Goal: Find specific page/section: Find specific page/section

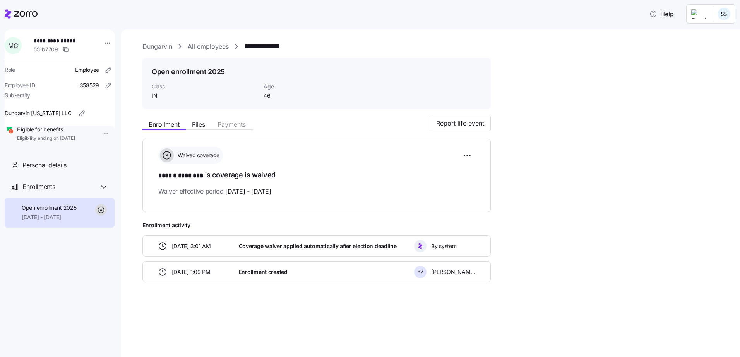
click at [18, 12] on icon at bounding box center [26, 13] width 24 height 5
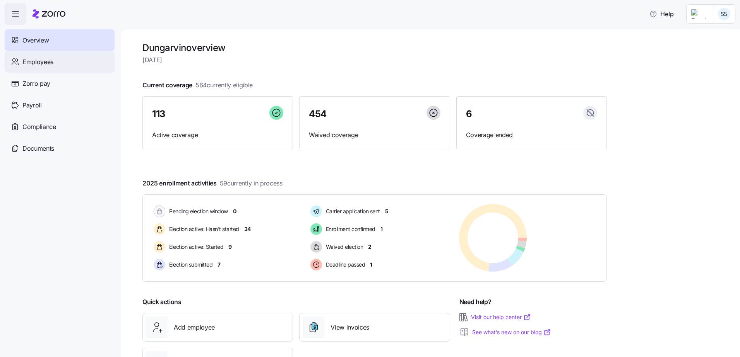
click at [41, 59] on span "Employees" at bounding box center [37, 62] width 31 height 10
